Goal: Information Seeking & Learning: Learn about a topic

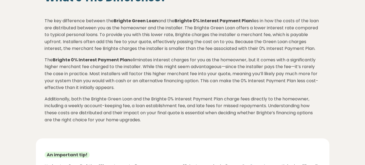
scroll to position [210, 0]
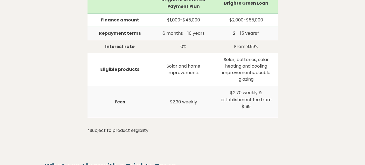
scroll to position [498, 0]
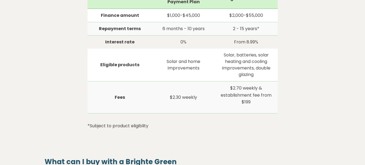
click at [23, 101] on section "Brighte Loans Brighte offers Green Loans and Interest-Free Loans for home energ…" at bounding box center [182, 76] width 365 height 1105
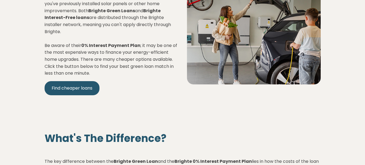
scroll to position [70, 0]
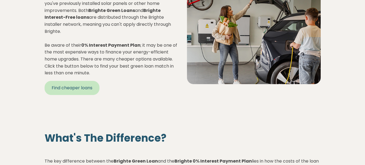
click at [78, 92] on link "Find cheaper loans" at bounding box center [72, 88] width 55 height 14
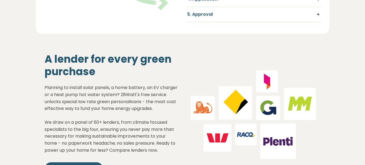
scroll to position [463, 0]
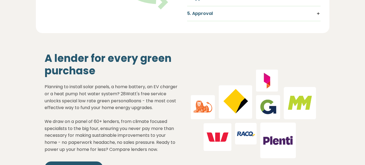
click at [140, 120] on p "Planning to install solar panels, a home battery, an EV charger or a heat pump …" at bounding box center [112, 118] width 134 height 70
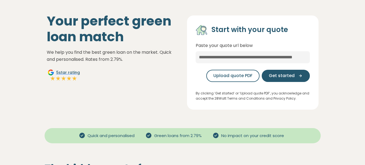
scroll to position [0, 0]
